Goal: Information Seeking & Learning: Learn about a topic

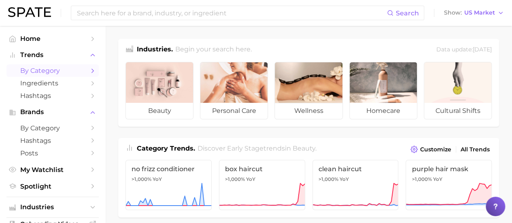
click at [51, 70] on span "by Category" at bounding box center [52, 71] width 65 height 8
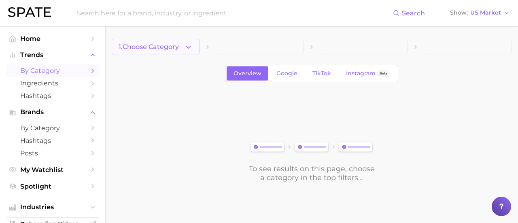
click at [168, 43] on button "1. Choose Category" at bounding box center [156, 47] width 88 height 16
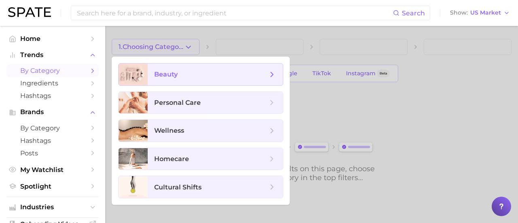
click at [179, 77] on span "beauty" at bounding box center [210, 74] width 113 height 9
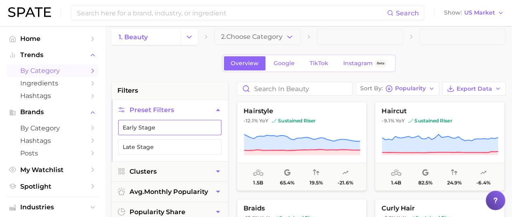
scroll to position [40, 0]
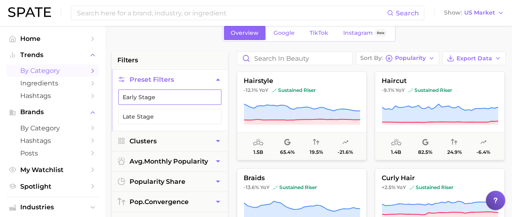
click at [168, 96] on button "Early Stage" at bounding box center [169, 96] width 103 height 15
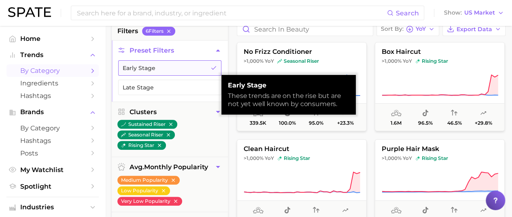
scroll to position [81, 0]
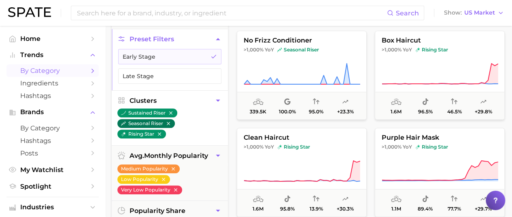
click at [171, 121] on icon "button" at bounding box center [169, 124] width 6 height 6
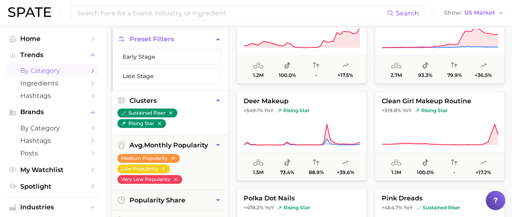
scroll to position [243, 0]
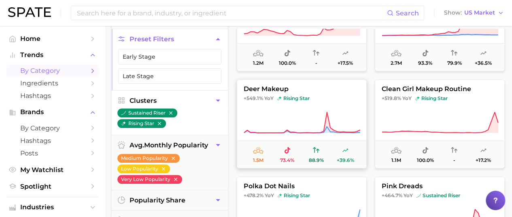
drag, startPoint x: 283, startPoint y: 115, endPoint x: 261, endPoint y: 101, distance: 25.8
click at [262, 101] on span "+549.1%" at bounding box center [253, 98] width 19 height 6
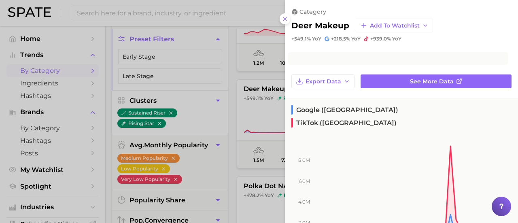
click at [267, 86] on div at bounding box center [259, 111] width 518 height 223
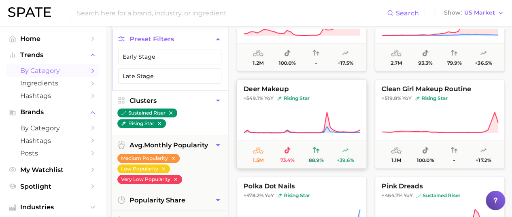
click at [300, 93] on button "deer makeup +549.1% YoY rising star 1.5m 73.4% 88.9% +39.6%" at bounding box center [302, 123] width 130 height 89
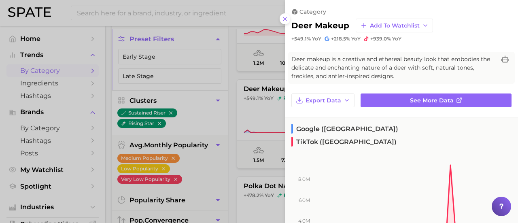
click at [233, 114] on div at bounding box center [259, 111] width 518 height 223
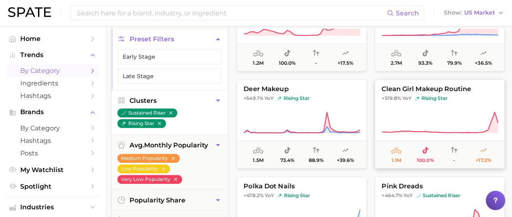
click at [439, 89] on span "clean girl makeup routine" at bounding box center [439, 88] width 129 height 7
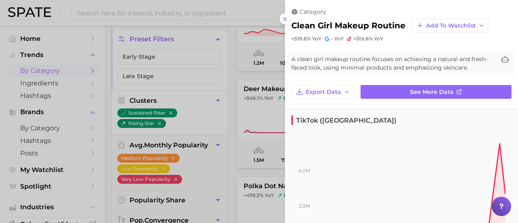
click at [233, 140] on div at bounding box center [259, 111] width 518 height 223
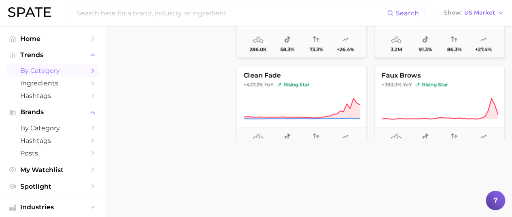
scroll to position [283, 0]
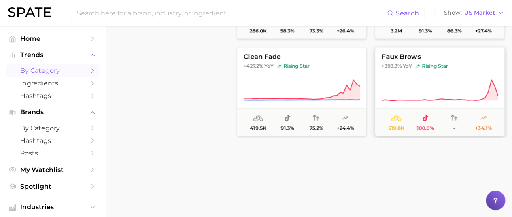
click at [410, 53] on span "faux brows" at bounding box center [439, 56] width 129 height 7
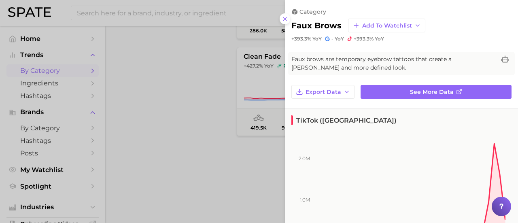
drag, startPoint x: 224, startPoint y: 106, endPoint x: 230, endPoint y: 102, distance: 7.9
click at [224, 106] on div at bounding box center [259, 111] width 518 height 223
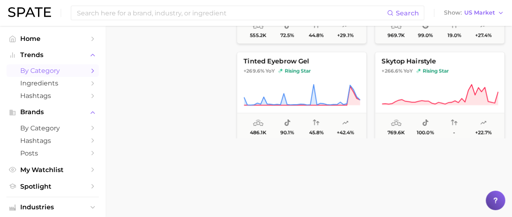
scroll to position [972, 0]
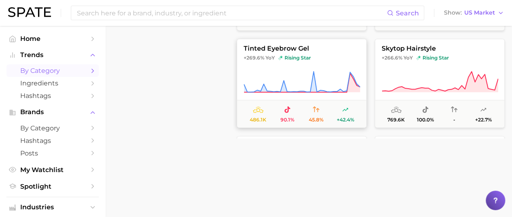
click at [302, 48] on span "tinted eyebrow gel" at bounding box center [301, 48] width 129 height 7
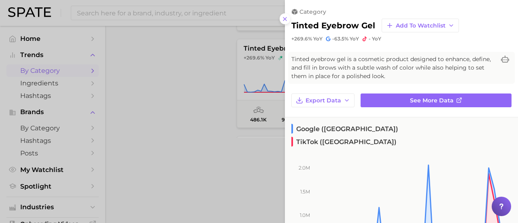
drag, startPoint x: 219, startPoint y: 85, endPoint x: 236, endPoint y: 77, distance: 18.8
click at [219, 85] on div at bounding box center [259, 111] width 518 height 223
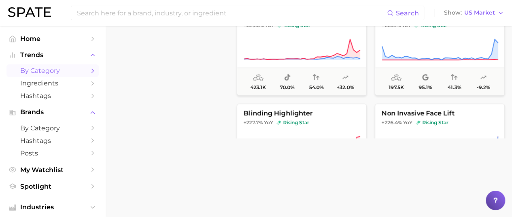
scroll to position [1336, 0]
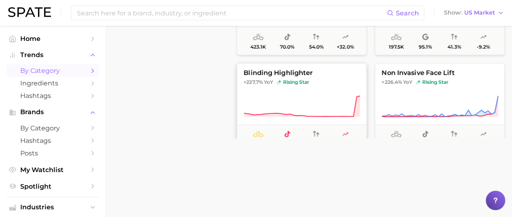
click at [258, 73] on span "blinding highlighter" at bounding box center [301, 72] width 129 height 7
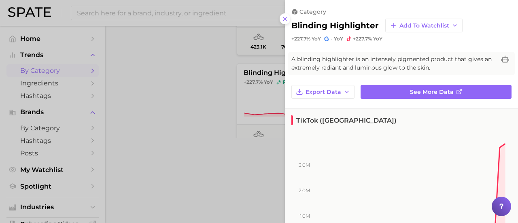
click at [206, 87] on div at bounding box center [259, 111] width 518 height 223
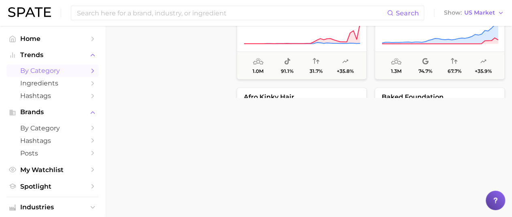
scroll to position [1701, 0]
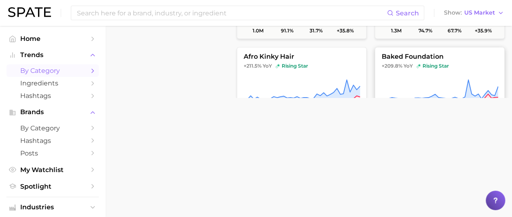
drag, startPoint x: 400, startPoint y: 54, endPoint x: 413, endPoint y: 57, distance: 14.1
click at [414, 57] on span "baked foundation" at bounding box center [439, 56] width 129 height 7
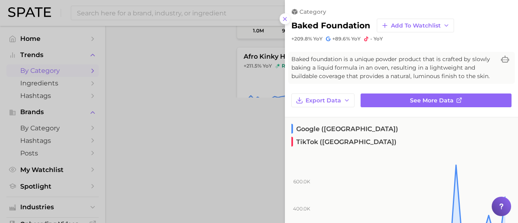
drag, startPoint x: 214, startPoint y: 55, endPoint x: 232, endPoint y: 48, distance: 19.3
click at [215, 54] on div at bounding box center [259, 111] width 518 height 223
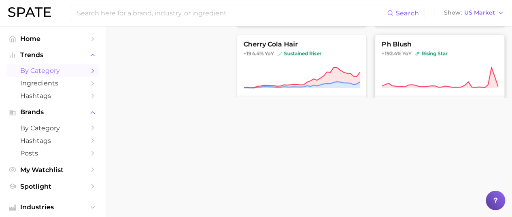
scroll to position [2186, 0]
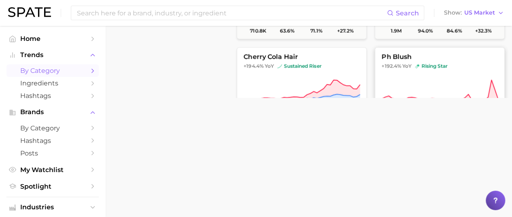
click at [392, 56] on span "ph blush" at bounding box center [439, 56] width 129 height 7
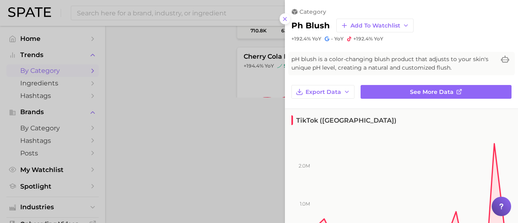
drag, startPoint x: 215, startPoint y: 74, endPoint x: 228, endPoint y: 61, distance: 18.6
click at [215, 74] on div at bounding box center [259, 111] width 518 height 223
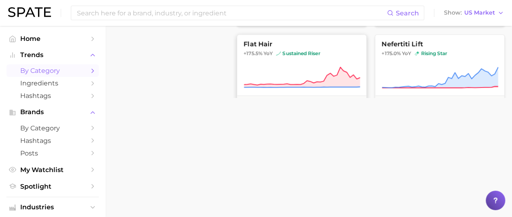
scroll to position [2672, 0]
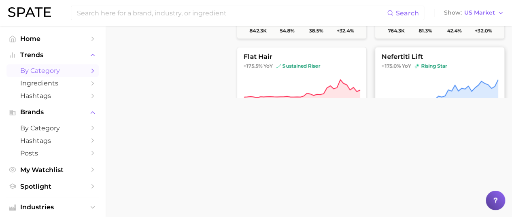
drag, startPoint x: 395, startPoint y: 51, endPoint x: 399, endPoint y: 56, distance: 6.6
click at [399, 56] on span "nefertiti lift" at bounding box center [439, 56] width 129 height 7
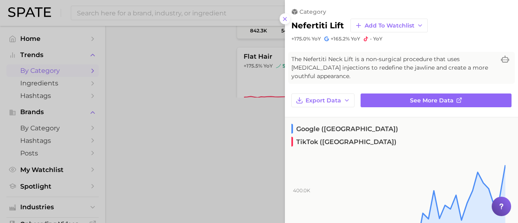
click at [202, 79] on div at bounding box center [259, 111] width 518 height 223
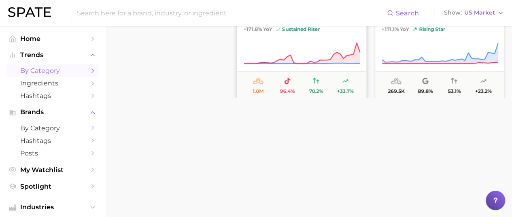
scroll to position [2794, 0]
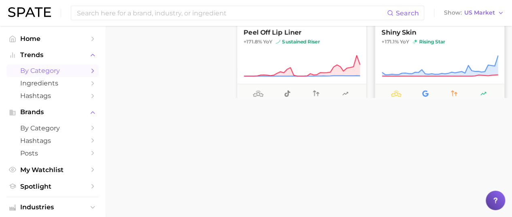
click at [391, 34] on span "shiny skin" at bounding box center [439, 32] width 129 height 7
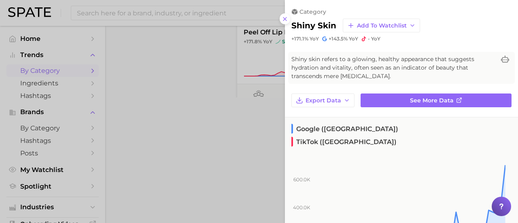
click at [223, 72] on div at bounding box center [259, 111] width 518 height 223
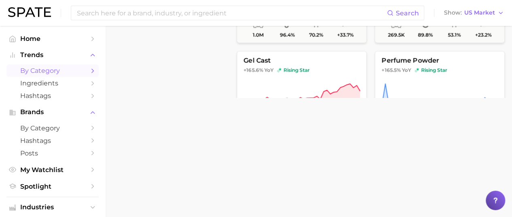
scroll to position [2875, 0]
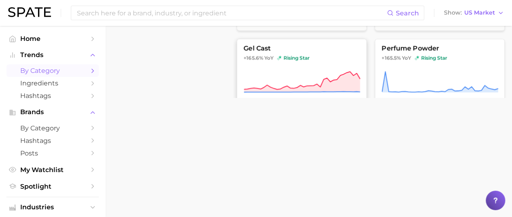
click at [259, 51] on span "gel cast" at bounding box center [301, 48] width 129 height 7
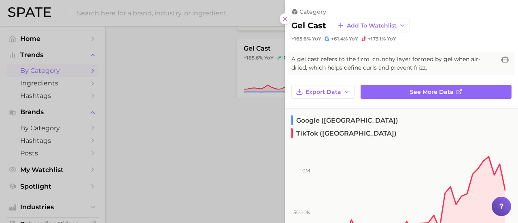
click at [183, 43] on div at bounding box center [259, 111] width 518 height 223
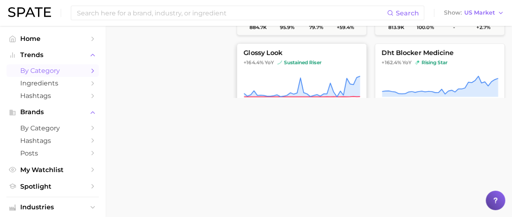
scroll to position [2956, 0]
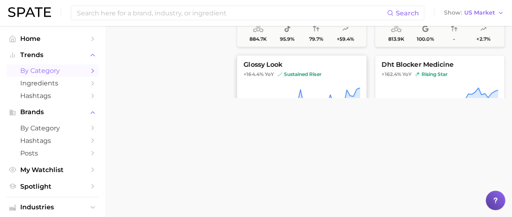
click at [264, 63] on span "glossy look" at bounding box center [301, 64] width 129 height 7
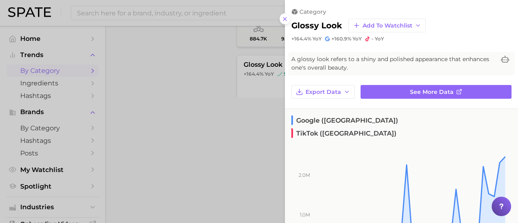
click at [205, 73] on div at bounding box center [259, 111] width 518 height 223
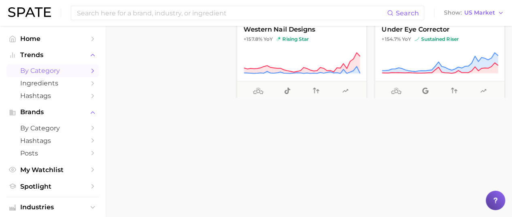
scroll to position [3077, 0]
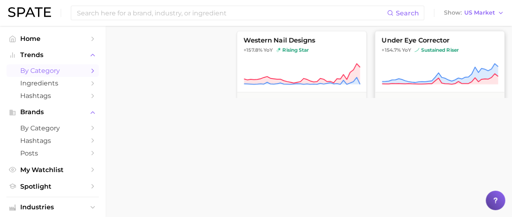
click at [407, 39] on span "under eye corrector" at bounding box center [439, 40] width 129 height 7
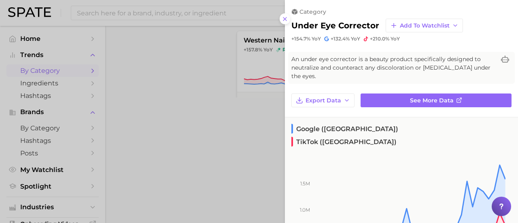
click at [202, 64] on div at bounding box center [259, 111] width 518 height 223
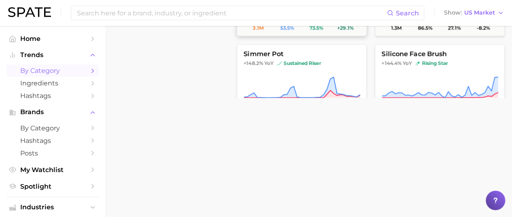
scroll to position [3442, 0]
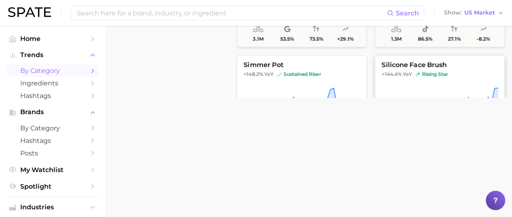
drag, startPoint x: 426, startPoint y: 61, endPoint x: 436, endPoint y: 66, distance: 10.9
drag, startPoint x: 436, startPoint y: 66, endPoint x: 445, endPoint y: 67, distance: 9.1
click at [445, 67] on span "silicone face brush" at bounding box center [439, 64] width 129 height 7
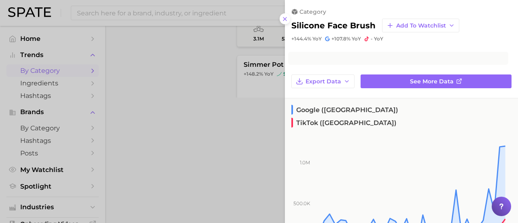
click at [436, 64] on div at bounding box center [398, 58] width 220 height 13
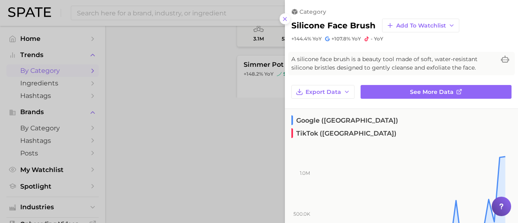
drag, startPoint x: 211, startPoint y: 67, endPoint x: 239, endPoint y: 64, distance: 28.1
click at [211, 67] on div at bounding box center [259, 111] width 518 height 223
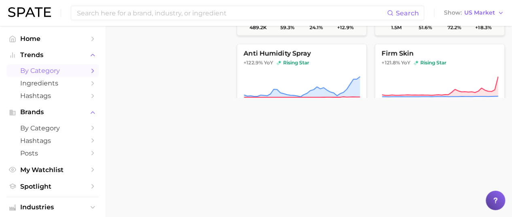
scroll to position [4535, 0]
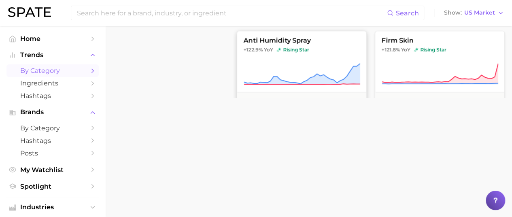
click at [264, 41] on span "anti humidity spray" at bounding box center [301, 40] width 129 height 7
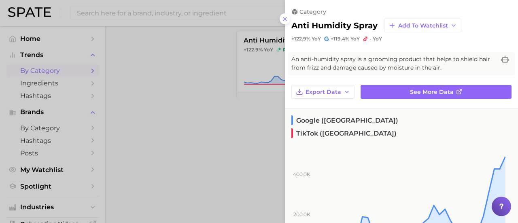
drag, startPoint x: 370, startPoint y: 88, endPoint x: 187, endPoint y: 38, distance: 190.2
click at [185, 37] on div at bounding box center [259, 111] width 518 height 223
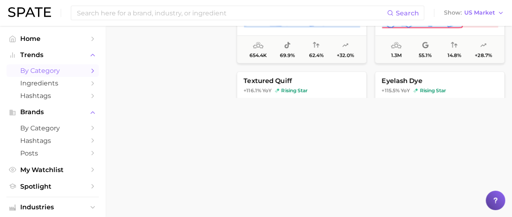
scroll to position [5021, 0]
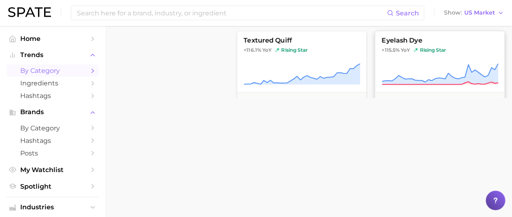
click at [395, 39] on span "eyelash dye" at bounding box center [439, 40] width 129 height 7
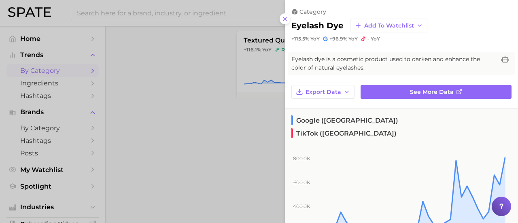
click at [194, 57] on div at bounding box center [259, 111] width 518 height 223
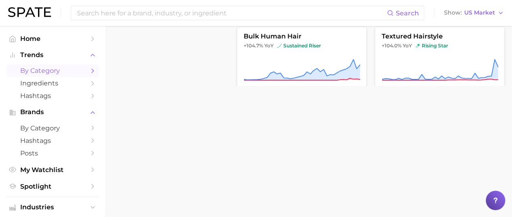
scroll to position [423, 0]
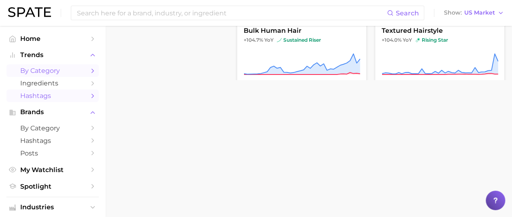
click at [70, 100] on span "Hashtags" at bounding box center [52, 96] width 65 height 8
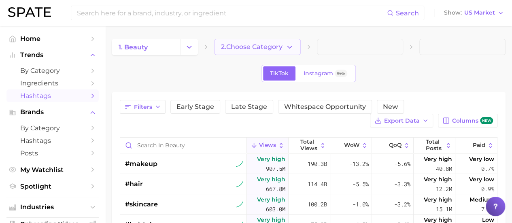
click at [242, 44] on span "2. Choose Category" at bounding box center [252, 46] width 62 height 7
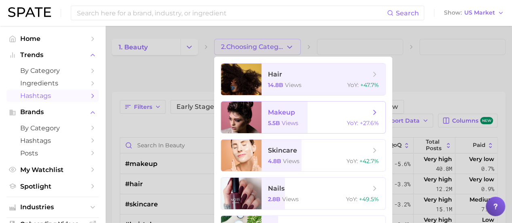
click at [273, 111] on span "makeup" at bounding box center [281, 113] width 27 height 8
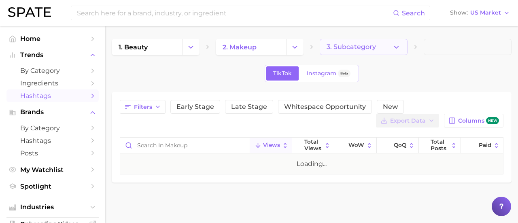
click at [329, 45] on span "3. Subcategory" at bounding box center [351, 46] width 49 height 7
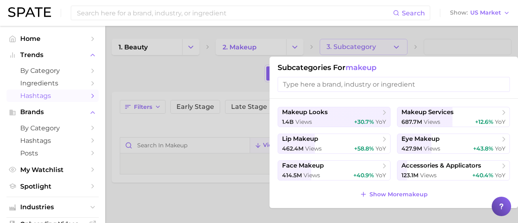
click at [215, 78] on div at bounding box center [259, 111] width 518 height 223
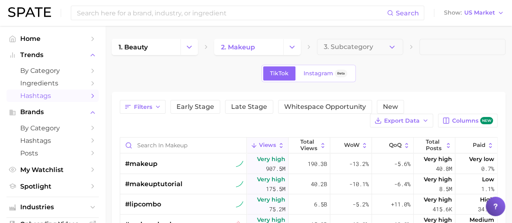
scroll to position [40, 0]
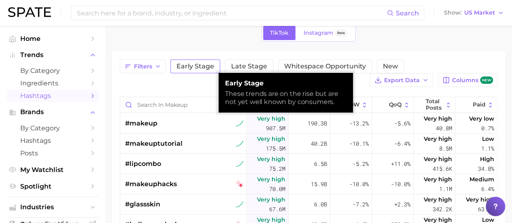
click at [211, 65] on span "Early Stage" at bounding box center [196, 66] width 38 height 6
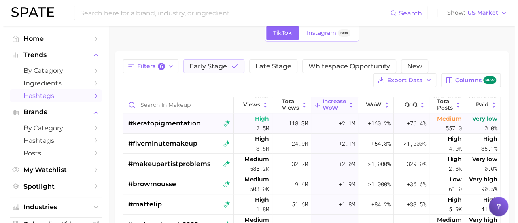
scroll to position [283, 0]
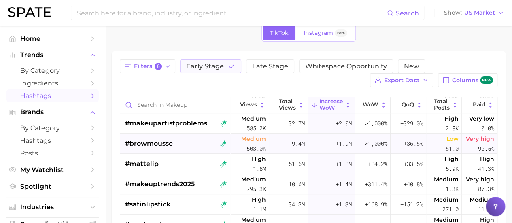
drag, startPoint x: 164, startPoint y: 144, endPoint x: 139, endPoint y: 143, distance: 25.1
click at [139, 143] on span "#browmousse" at bounding box center [149, 144] width 48 height 10
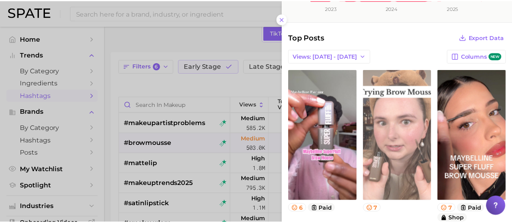
scroll to position [162, 0]
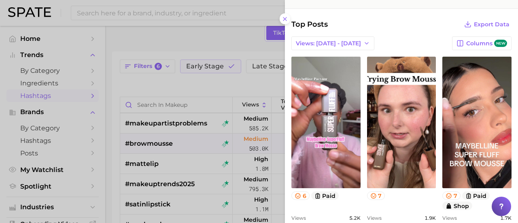
click at [147, 41] on div at bounding box center [259, 111] width 518 height 223
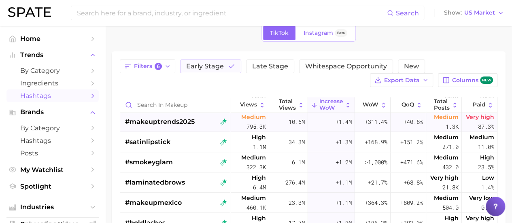
scroll to position [364, 0]
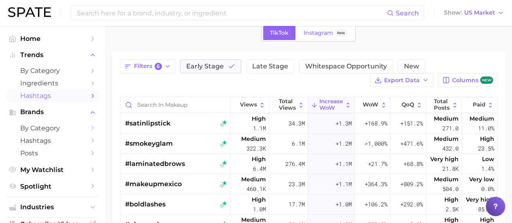
click at [106, 145] on main "1. beauty 2. makeup 3. Subcategory TikTok Instagram Beta Filters 6 Early Stage …" at bounding box center [308, 176] width 407 height 383
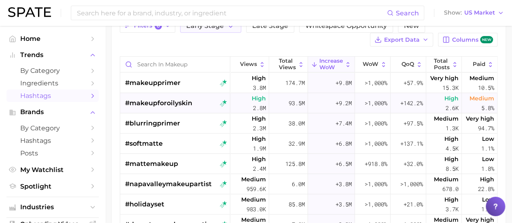
scroll to position [0, 0]
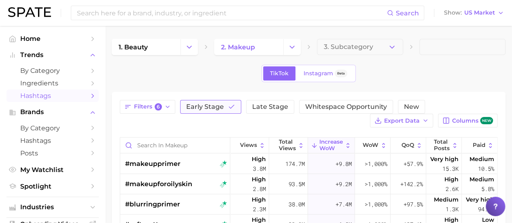
click at [224, 108] on button "Early Stage" at bounding box center [210, 107] width 61 height 14
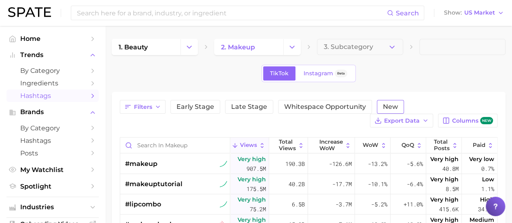
click at [378, 111] on button "New" at bounding box center [390, 107] width 27 height 14
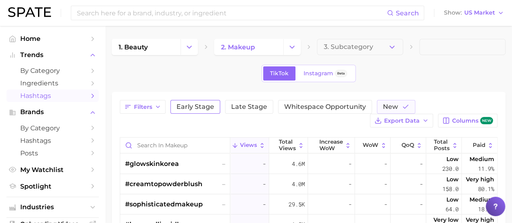
click at [186, 104] on span "Early Stage" at bounding box center [196, 107] width 38 height 6
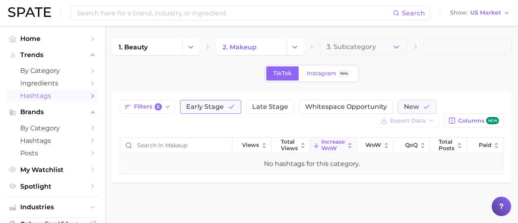
click at [222, 108] on span "Early Stage" at bounding box center [205, 107] width 38 height 6
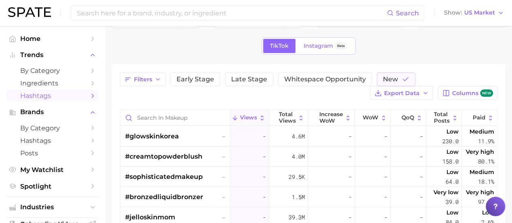
scroll to position [40, 0]
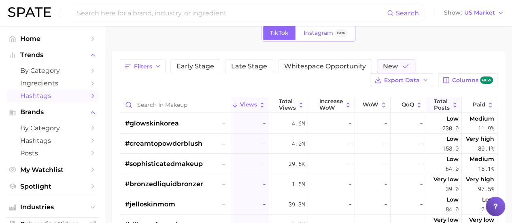
click at [447, 101] on span "Total Posts" at bounding box center [442, 104] width 16 height 13
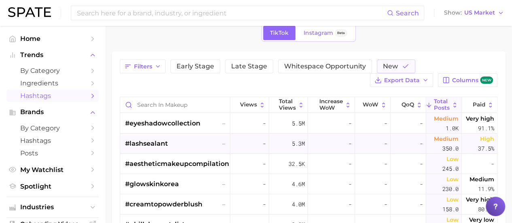
click at [148, 142] on span "#lashsealant" at bounding box center [146, 144] width 43 height 10
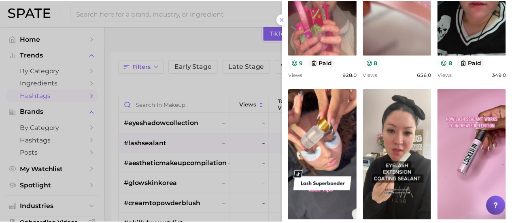
scroll to position [324, 0]
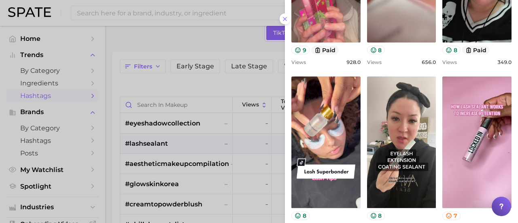
click at [186, 97] on div at bounding box center [259, 111] width 518 height 223
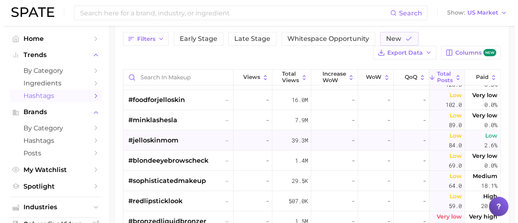
scroll to position [81, 0]
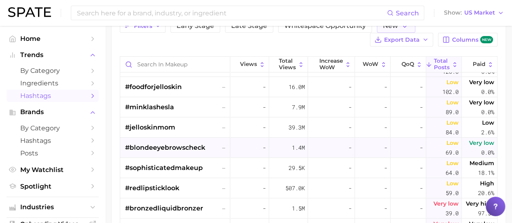
click at [171, 149] on span "#blondeeyebrowscheck" at bounding box center [165, 148] width 80 height 10
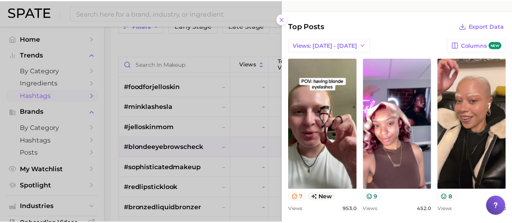
scroll to position [162, 0]
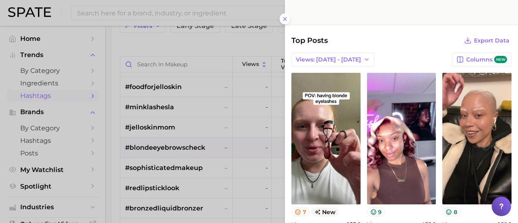
click at [117, 144] on div at bounding box center [259, 111] width 518 height 223
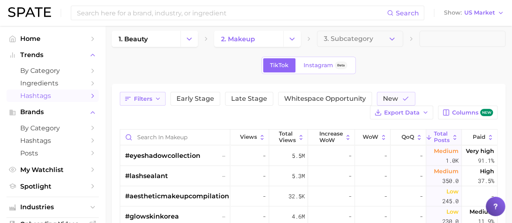
scroll to position [0, 0]
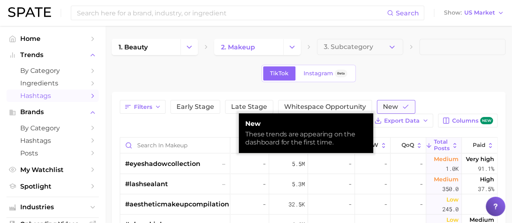
click at [387, 104] on span "New" at bounding box center [390, 107] width 15 height 6
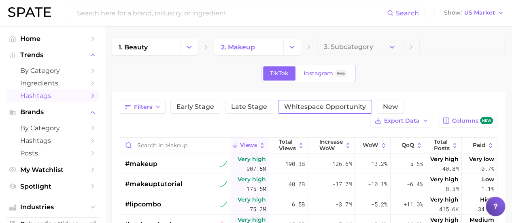
click at [325, 106] on span "Whitespace Opportunity" at bounding box center [325, 107] width 82 height 6
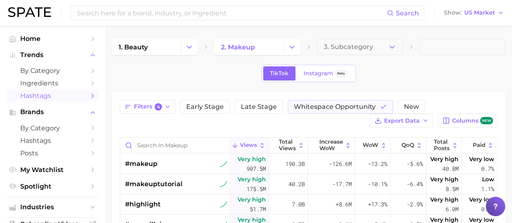
click at [392, 78] on div "TikTok Instagram Beta" at bounding box center [309, 73] width 394 height 17
drag, startPoint x: 299, startPoint y: 106, endPoint x: 273, endPoint y: 106, distance: 25.5
click at [298, 106] on span "Whitespace Opportunity" at bounding box center [335, 107] width 82 height 6
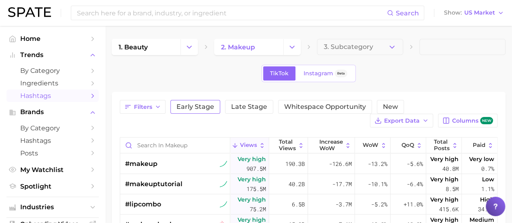
click at [198, 111] on button "Early Stage" at bounding box center [195, 107] width 50 height 14
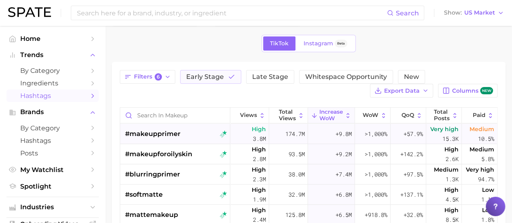
scroll to position [40, 0]
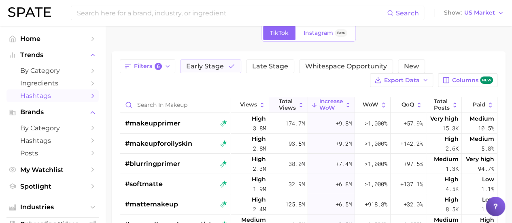
click at [285, 102] on span "Total Views" at bounding box center [287, 104] width 17 height 13
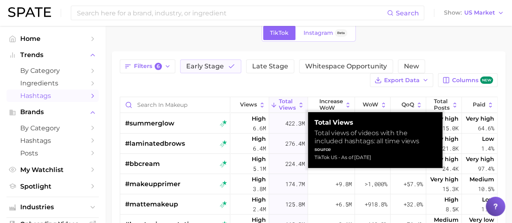
click at [290, 105] on span "Total Views" at bounding box center [287, 104] width 17 height 13
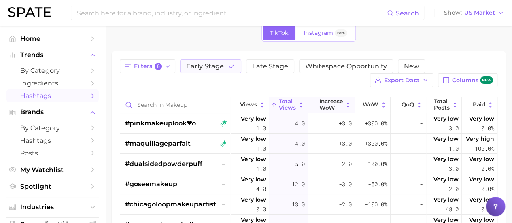
click at [337, 105] on span "Increase WoW" at bounding box center [330, 104] width 23 height 13
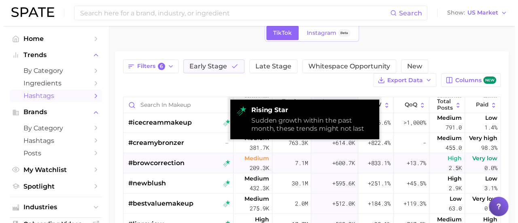
scroll to position [648, 0]
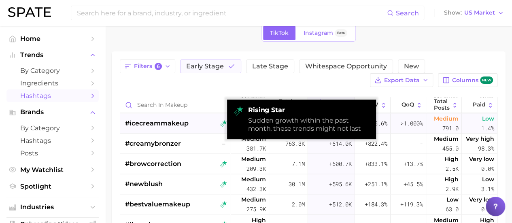
click at [180, 125] on span "#icecreammakeup" at bounding box center [157, 124] width 64 height 10
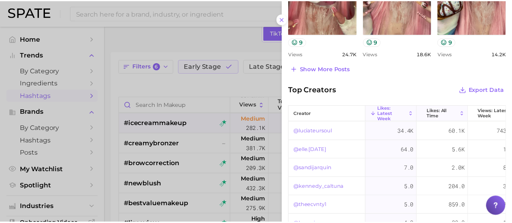
scroll to position [486, 0]
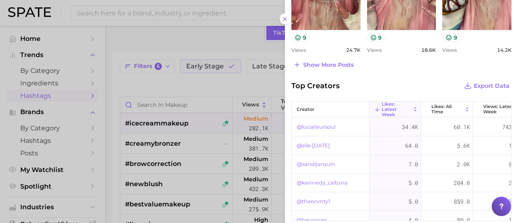
click at [112, 148] on div at bounding box center [259, 111] width 518 height 223
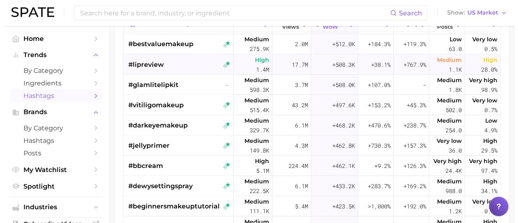
scroll to position [729, 0]
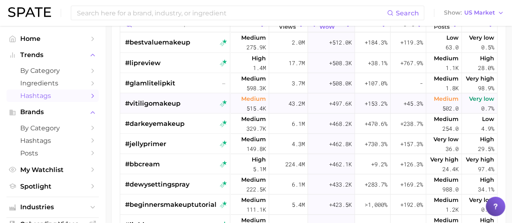
click at [156, 107] on span "#vitiligomakeup" at bounding box center [152, 103] width 55 height 10
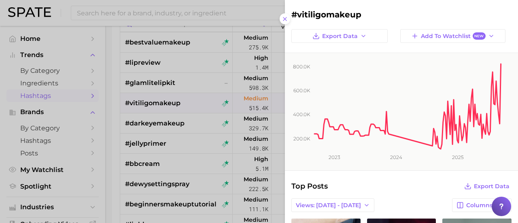
scroll to position [0, 0]
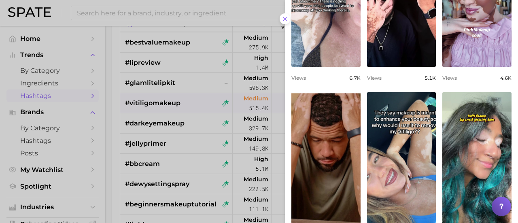
click at [113, 128] on div at bounding box center [259, 111] width 518 height 223
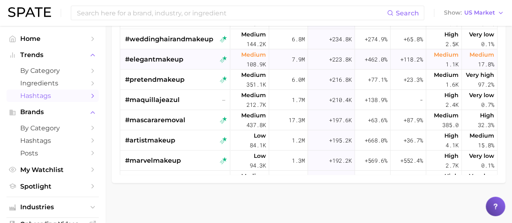
scroll to position [1215, 0]
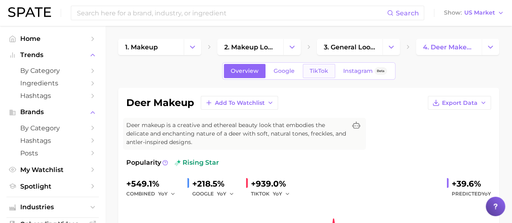
click at [314, 73] on span "TikTok" at bounding box center [319, 71] width 19 height 7
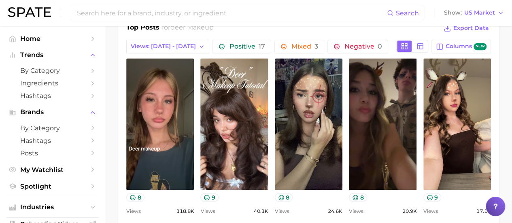
scroll to position [405, 0]
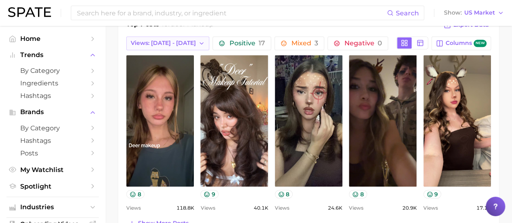
click at [175, 40] on span "Views: [DATE] - [DATE]" at bounding box center [163, 43] width 65 height 7
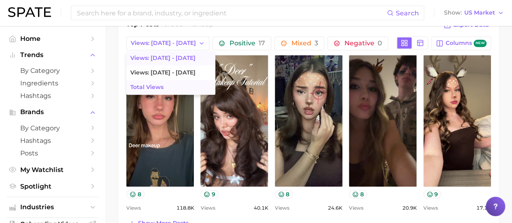
click at [170, 81] on button "Total Views" at bounding box center [170, 87] width 89 height 15
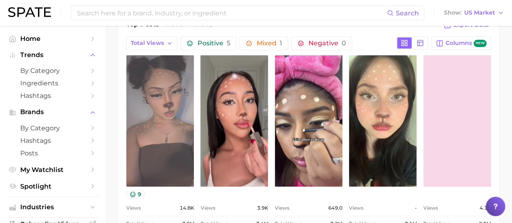
scroll to position [0, 0]
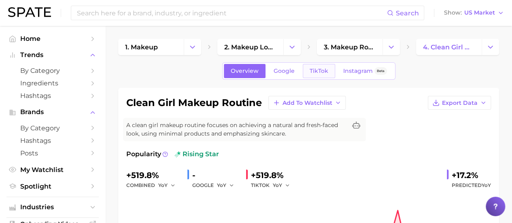
click at [317, 70] on span "TikTok" at bounding box center [319, 71] width 19 height 7
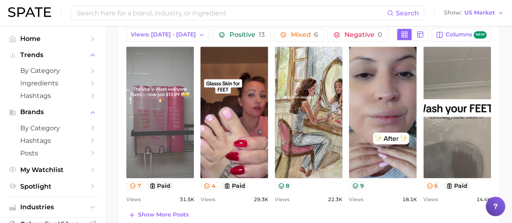
scroll to position [364, 0]
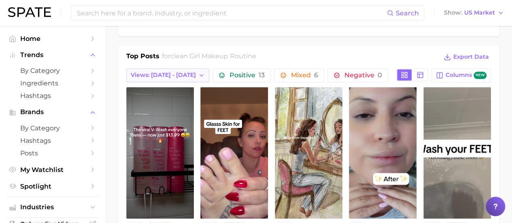
click at [169, 76] on span "Views: [DATE] - [DATE]" at bounding box center [163, 75] width 65 height 7
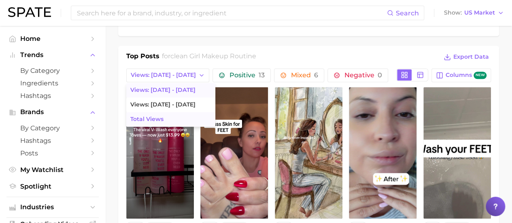
click at [167, 118] on button "Total Views" at bounding box center [170, 119] width 89 height 15
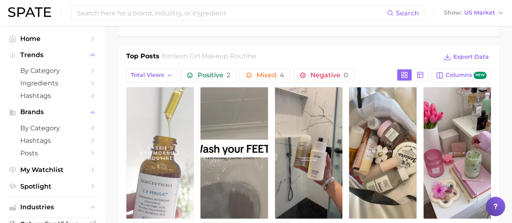
scroll to position [0, 0]
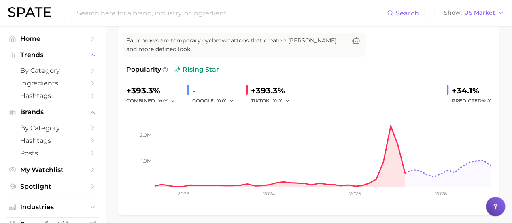
scroll to position [40, 0]
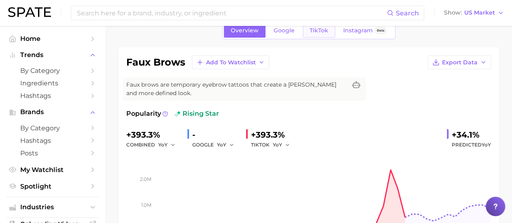
click at [316, 35] on link "TikTok" at bounding box center [319, 30] width 32 height 14
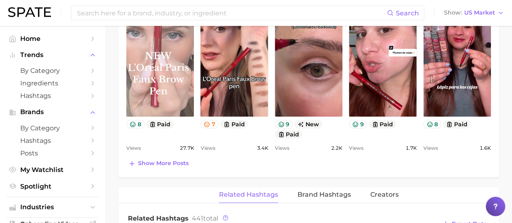
scroll to position [324, 0]
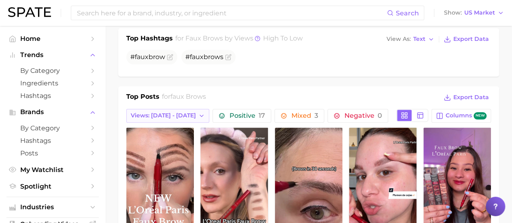
click at [165, 113] on span "Views: [DATE] - [DATE]" at bounding box center [163, 115] width 65 height 7
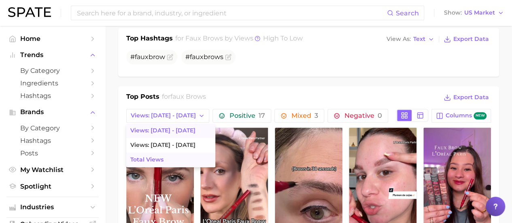
click at [162, 159] on span "Total Views" at bounding box center [146, 159] width 33 height 7
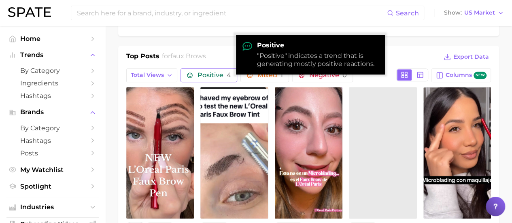
scroll to position [405, 0]
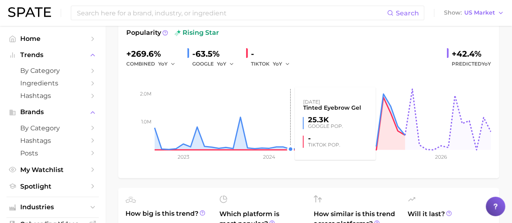
scroll to position [40, 0]
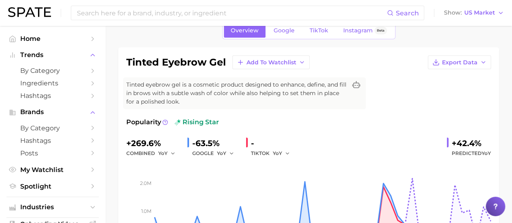
click at [317, 33] on span "TikTok" at bounding box center [319, 30] width 19 height 7
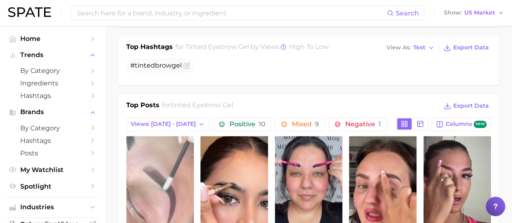
scroll to position [324, 0]
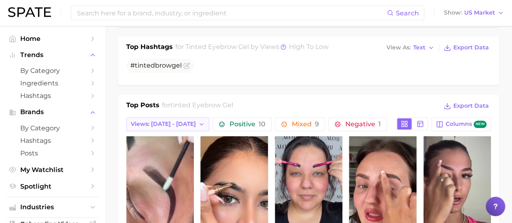
click at [166, 126] on span "Views: [DATE] - [DATE]" at bounding box center [163, 124] width 65 height 7
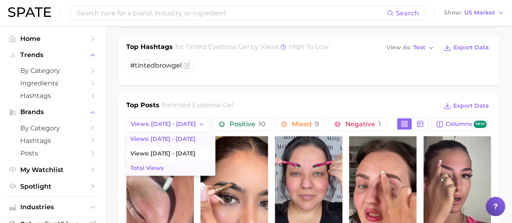
click at [159, 162] on button "Total Views" at bounding box center [170, 168] width 89 height 15
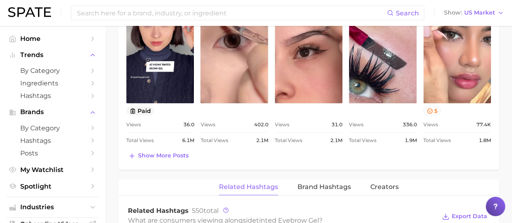
scroll to position [445, 0]
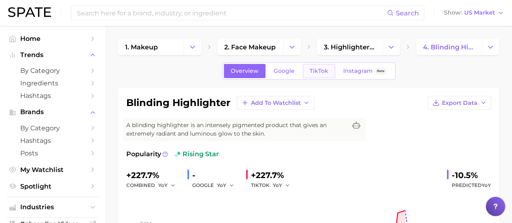
click at [329, 70] on link "TikTok" at bounding box center [319, 71] width 32 height 14
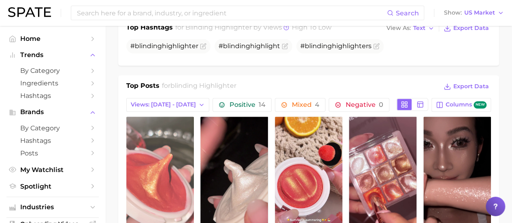
scroll to position [364, 0]
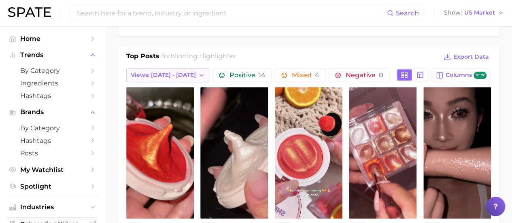
click at [166, 72] on span "Views: [DATE] - [DATE]" at bounding box center [163, 75] width 65 height 7
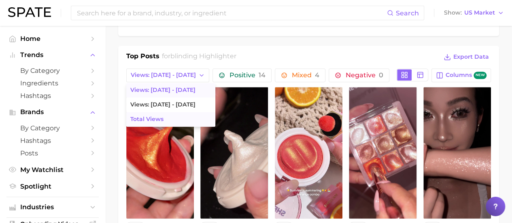
click at [155, 116] on span "Total Views" at bounding box center [146, 119] width 33 height 7
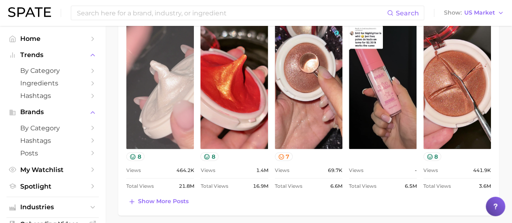
scroll to position [445, 0]
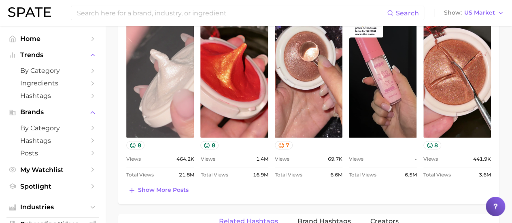
click at [164, 86] on link "view post on TikTok" at bounding box center [160, 72] width 68 height 132
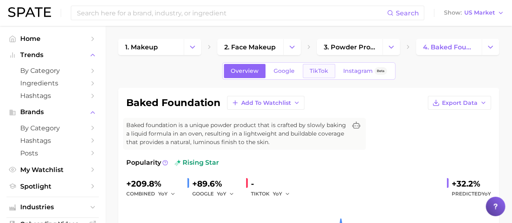
click at [318, 70] on span "TikTok" at bounding box center [319, 71] width 19 height 7
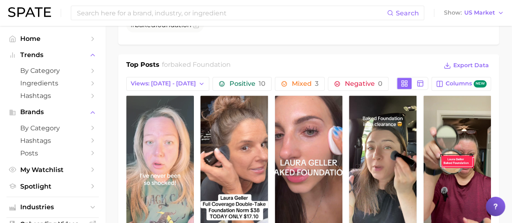
scroll to position [405, 0]
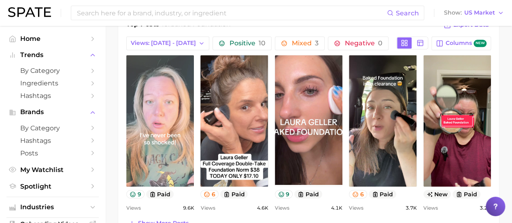
click at [175, 97] on link "view post on TikTok" at bounding box center [160, 121] width 68 height 132
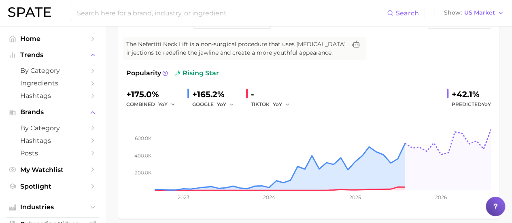
scroll to position [40, 0]
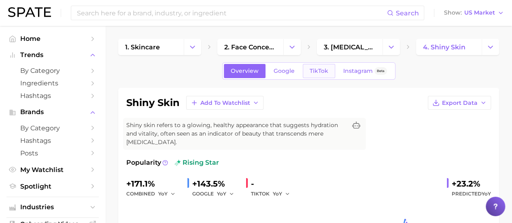
click at [313, 68] on span "TikTok" at bounding box center [319, 71] width 19 height 7
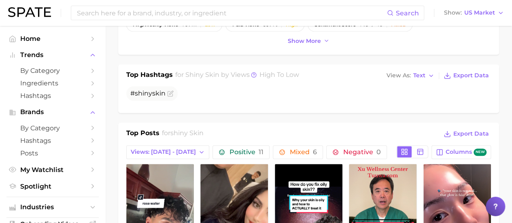
scroll to position [283, 0]
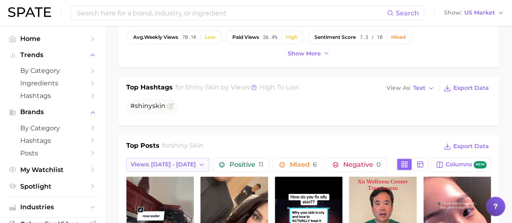
click at [179, 162] on button "Views: Sep 7 - 14" at bounding box center [167, 165] width 83 height 14
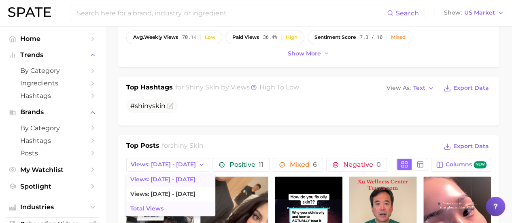
click at [157, 206] on span "Total Views" at bounding box center [146, 208] width 33 height 7
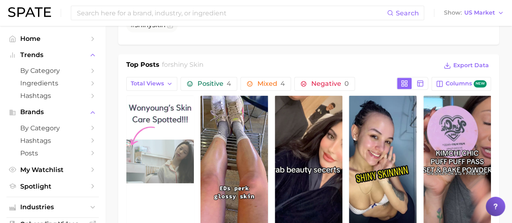
scroll to position [405, 0]
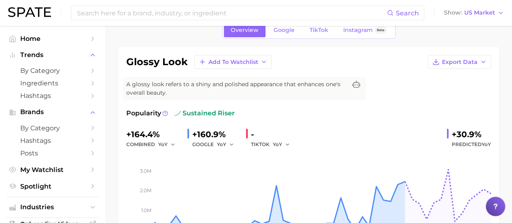
scroll to position [40, 0]
click at [318, 31] on span "TikTok" at bounding box center [319, 30] width 19 height 7
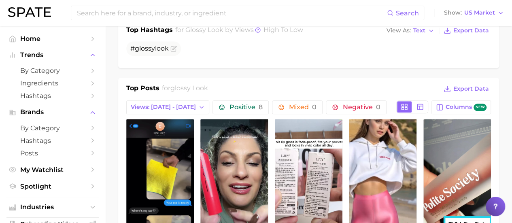
scroll to position [283, 0]
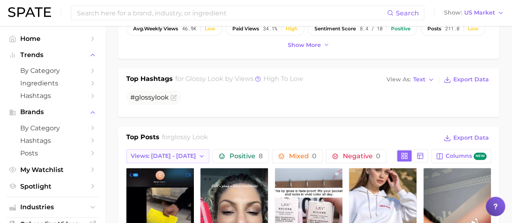
click at [157, 153] on span "Views: [DATE] - [DATE]" at bounding box center [163, 156] width 65 height 7
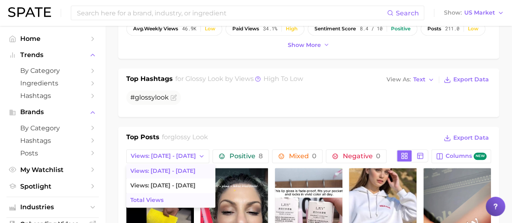
click at [149, 194] on button "Total Views" at bounding box center [170, 200] width 89 height 15
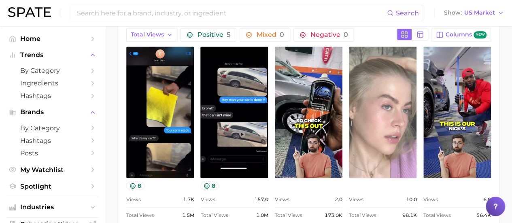
scroll to position [445, 0]
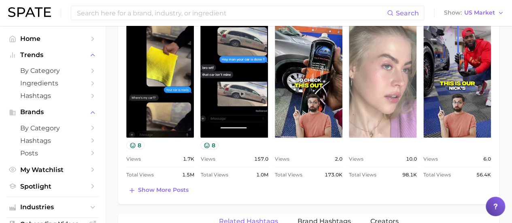
click at [381, 71] on link "view post on TikTok" at bounding box center [383, 72] width 68 height 132
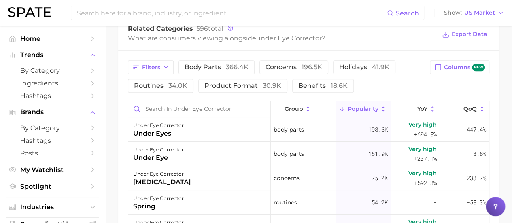
scroll to position [364, 0]
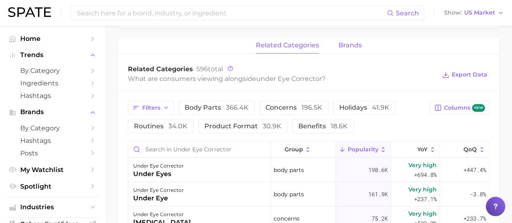
click at [347, 46] on span "brands" at bounding box center [349, 45] width 23 height 7
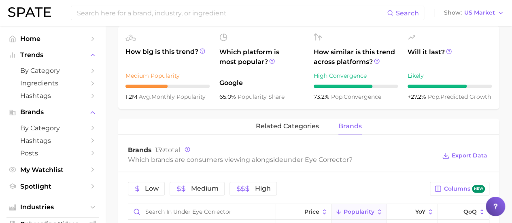
scroll to position [283, 0]
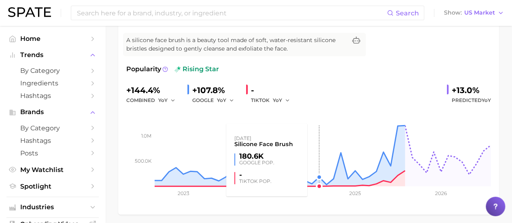
scroll to position [40, 0]
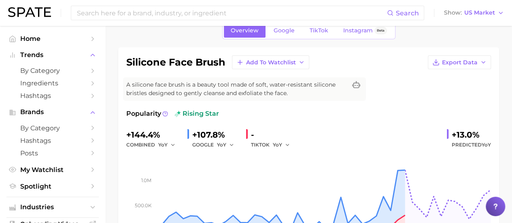
click at [318, 34] on span "TikTok" at bounding box center [319, 30] width 19 height 7
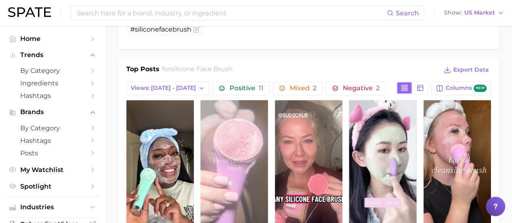
scroll to position [364, 0]
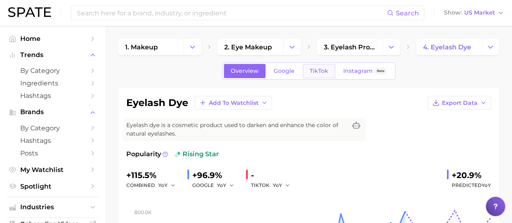
click at [308, 72] on link "TikTok" at bounding box center [319, 71] width 32 height 14
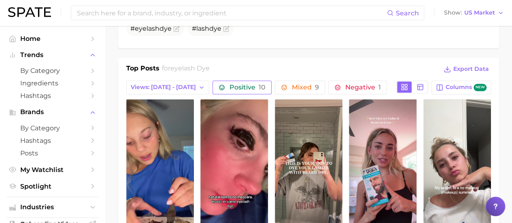
scroll to position [364, 0]
